Goal: Check status: Check status

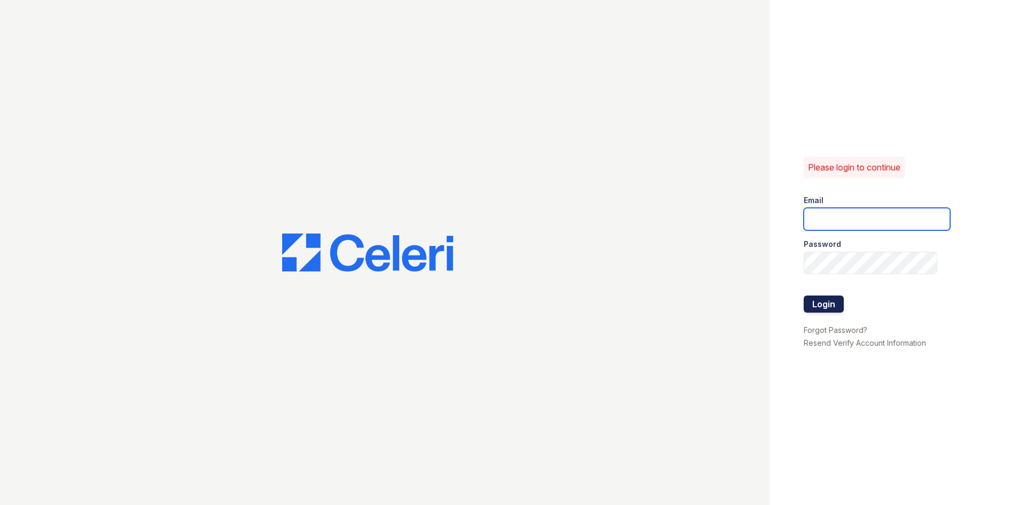
type input "[EMAIL_ADDRESS][DOMAIN_NAME]"
click at [817, 305] on button "Login" at bounding box center [823, 303] width 40 height 17
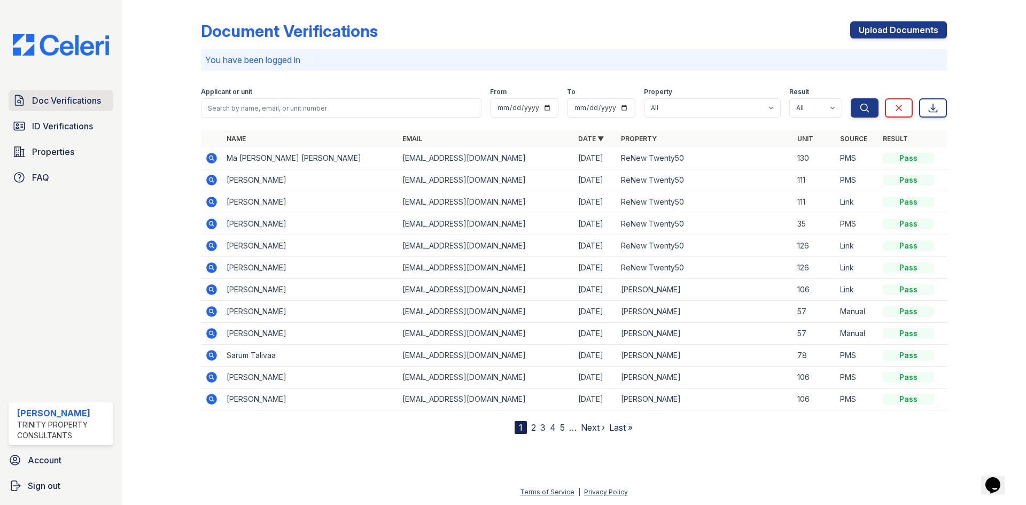
click at [81, 101] on span "Doc Verifications" at bounding box center [66, 100] width 69 height 13
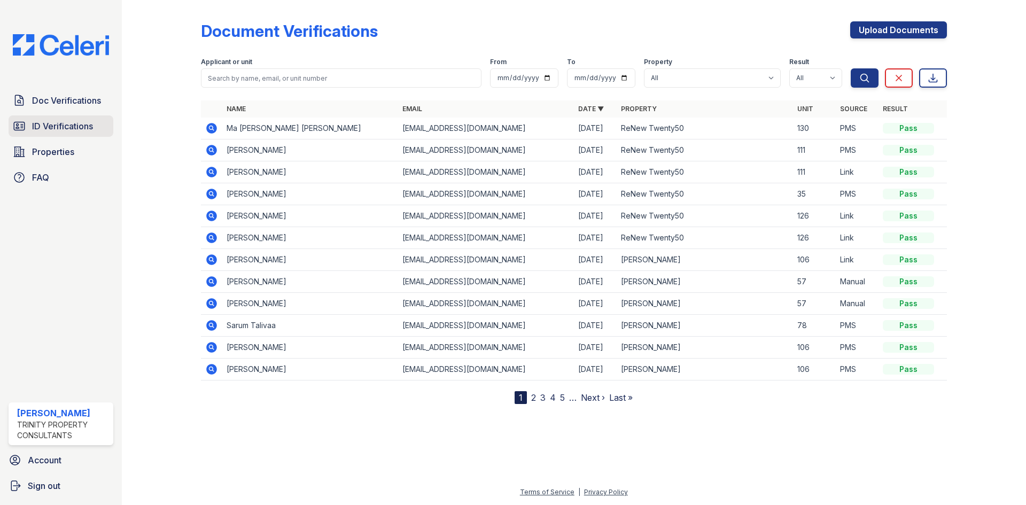
click at [61, 124] on span "ID Verifications" at bounding box center [62, 126] width 61 height 13
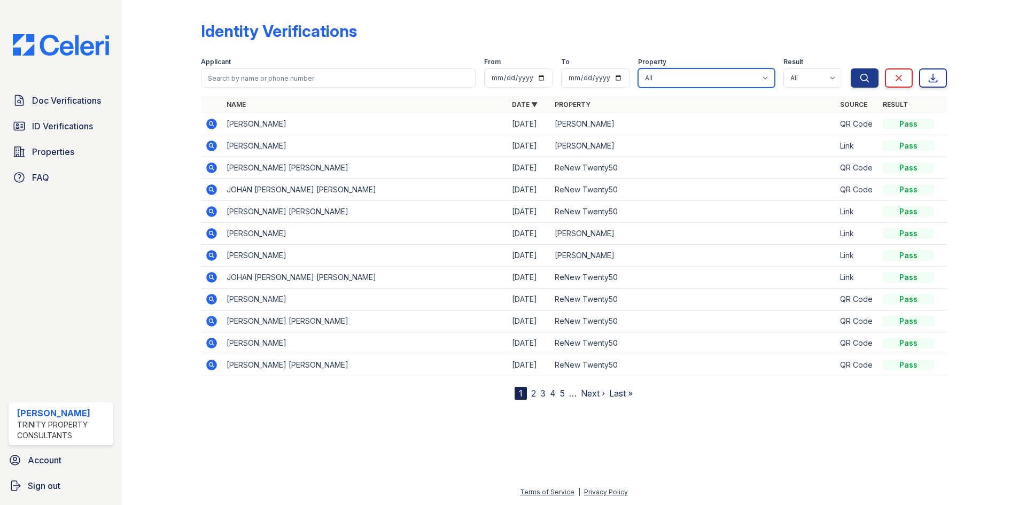
click at [705, 71] on select "All ReNew 4NinetyEight ReNew Berryessa ReNew Twenty50" at bounding box center [706, 77] width 137 height 19
select select "81"
click at [639, 68] on select "All ReNew 4NinetyEight ReNew Berryessa ReNew Twenty50" at bounding box center [706, 77] width 137 height 19
click at [870, 64] on span "Search" at bounding box center [864, 61] width 32 height 11
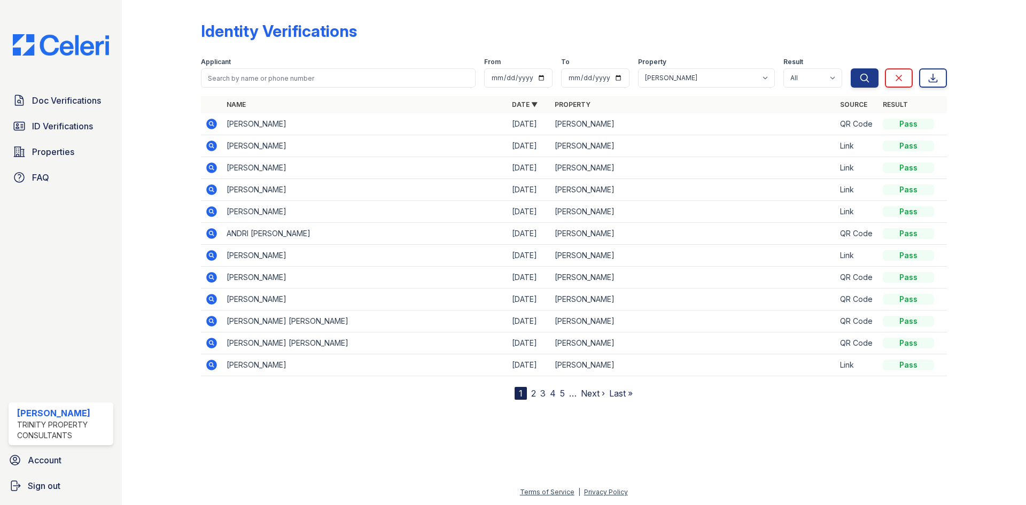
click at [204, 116] on td at bounding box center [211, 124] width 21 height 22
